Goal: Ask a question

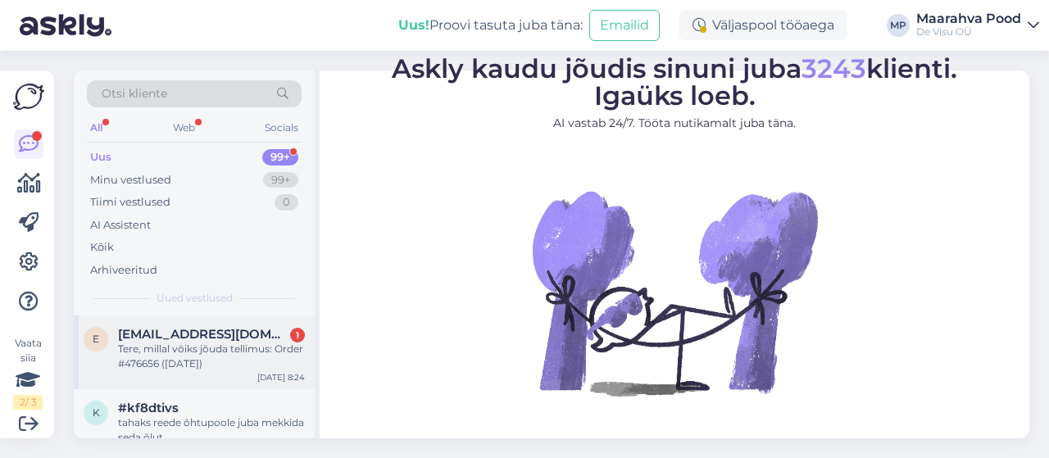
click at [211, 333] on span "[EMAIL_ADDRESS][DOMAIN_NAME]" at bounding box center [203, 334] width 170 height 15
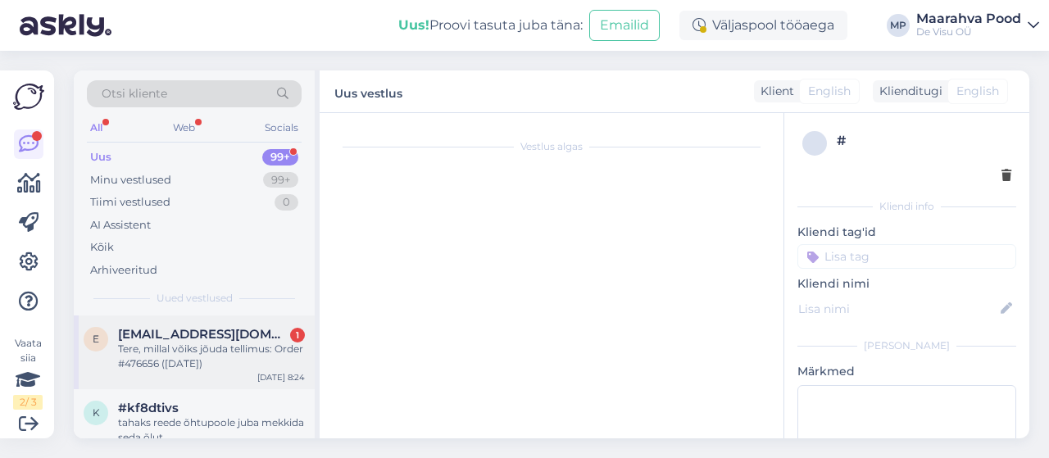
scroll to position [21, 0]
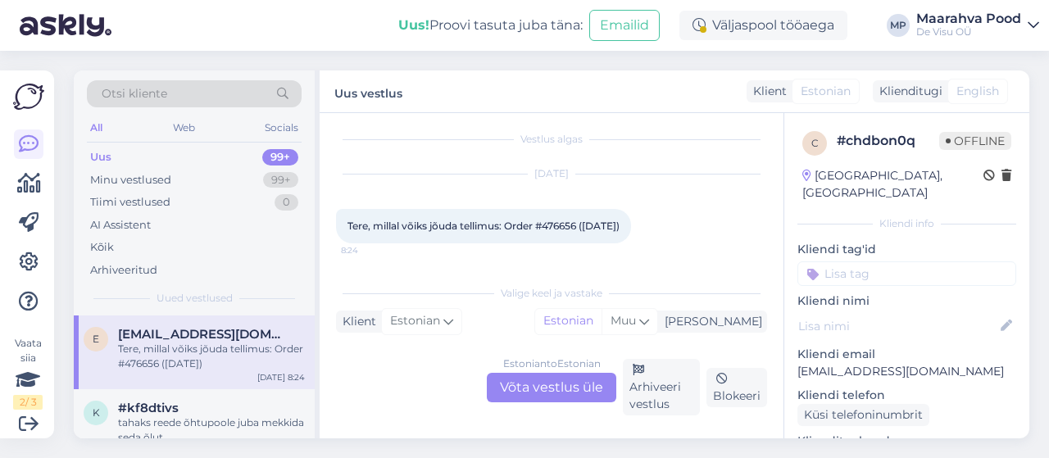
click at [518, 386] on div "Estonian to Estonian Võta vestlus üle" at bounding box center [552, 388] width 130 height 30
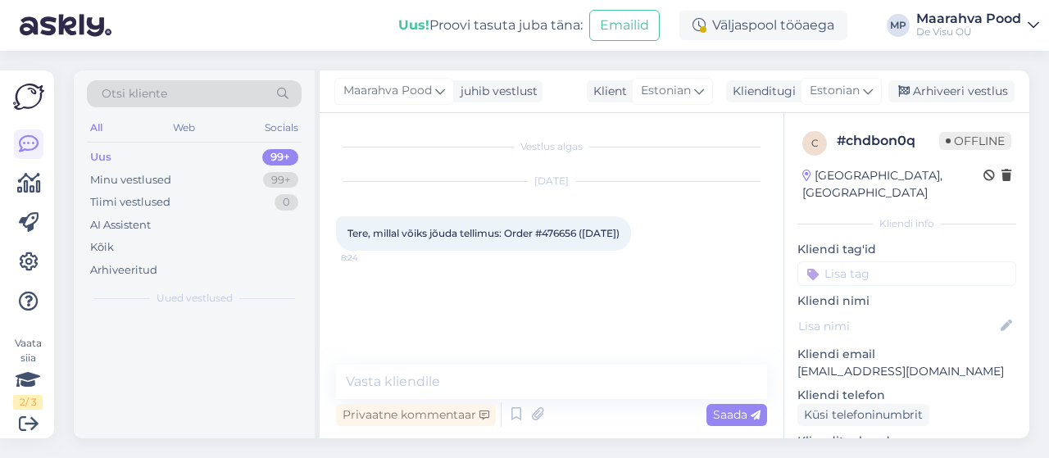
scroll to position [0, 0]
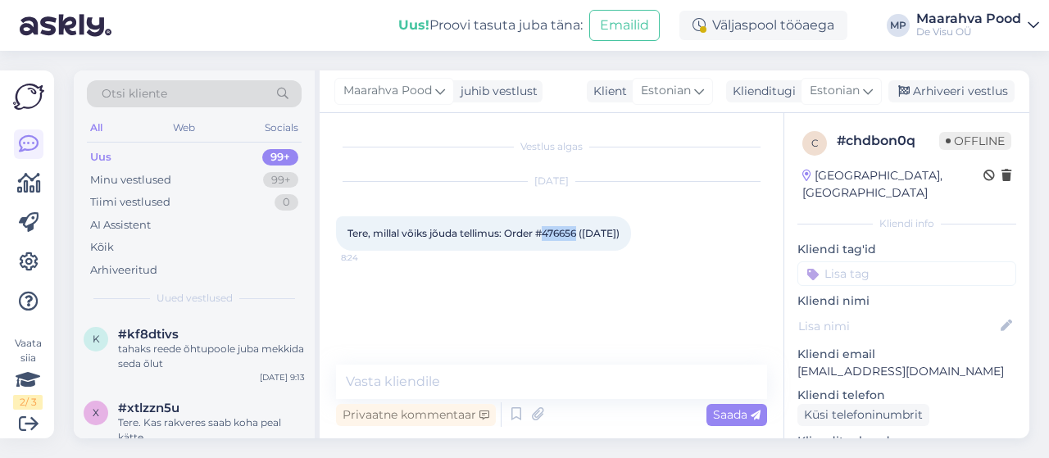
drag, startPoint x: 579, startPoint y: 232, endPoint x: 547, endPoint y: 229, distance: 32.1
click at [547, 229] on span "Tere, millal võiks jõuda tellimus: Order #476656 ([DATE])" at bounding box center [484, 233] width 272 height 12
copy span "476656"
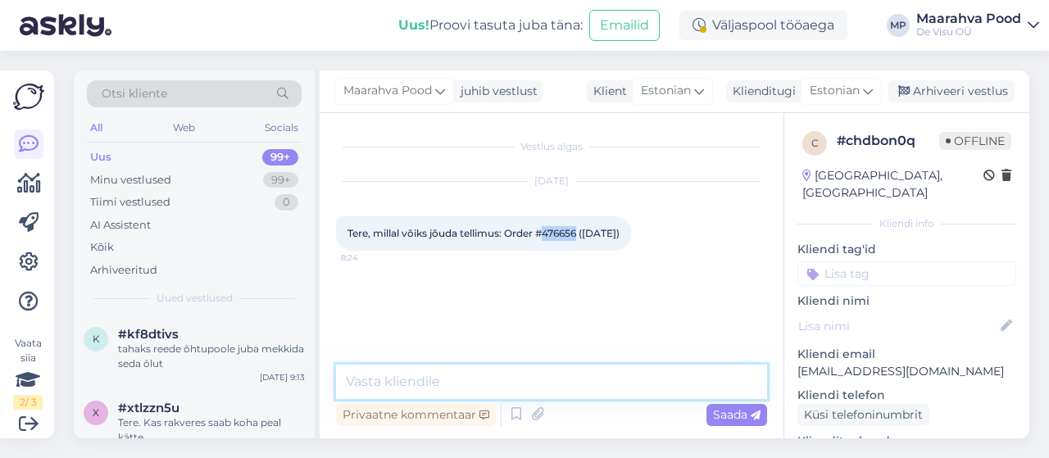
click at [434, 375] on textarea at bounding box center [551, 382] width 431 height 34
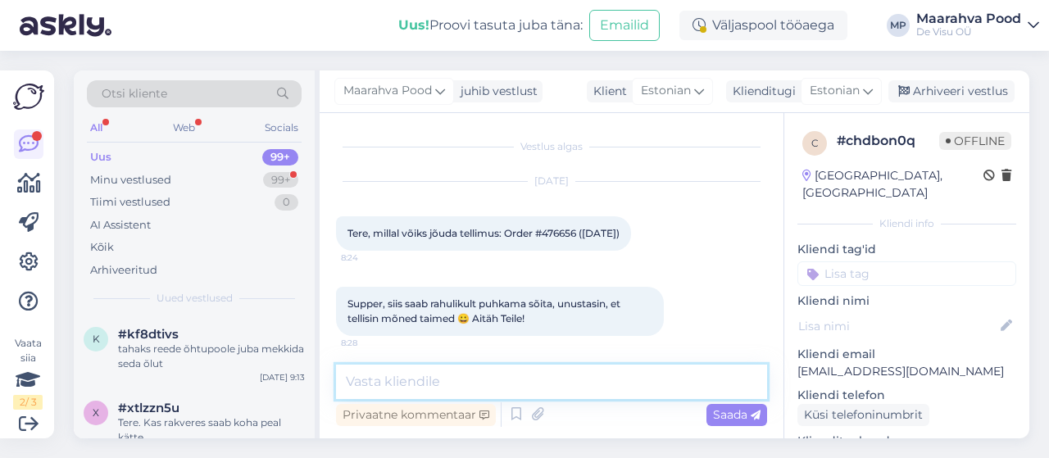
scroll to position [18, 0]
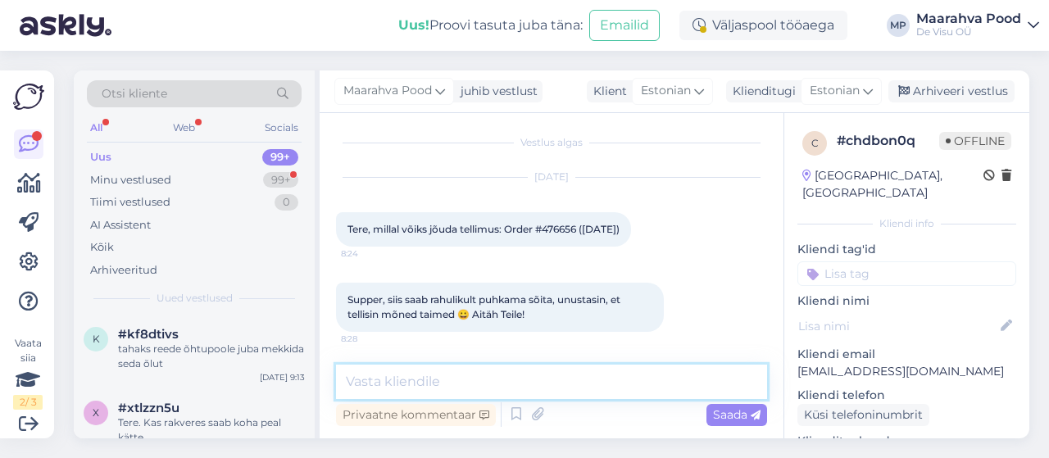
click at [418, 389] on textarea at bounding box center [551, 382] width 431 height 34
type textarea ":)"
